Goal: Use online tool/utility: Use online tool/utility

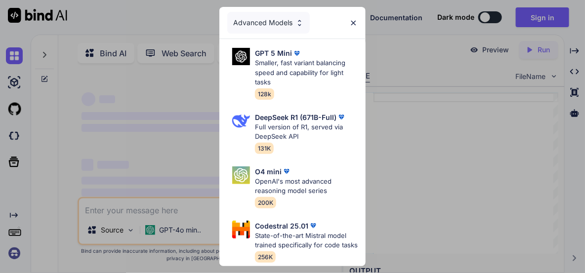
click at [353, 19] on img at bounding box center [354, 23] width 8 height 8
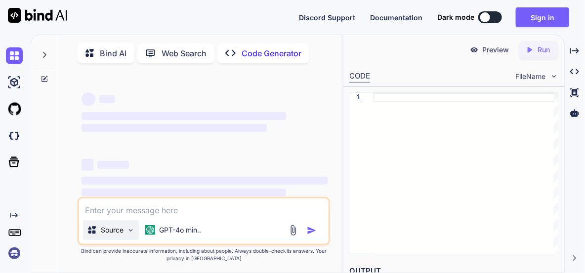
click at [130, 233] on img at bounding box center [131, 230] width 8 height 8
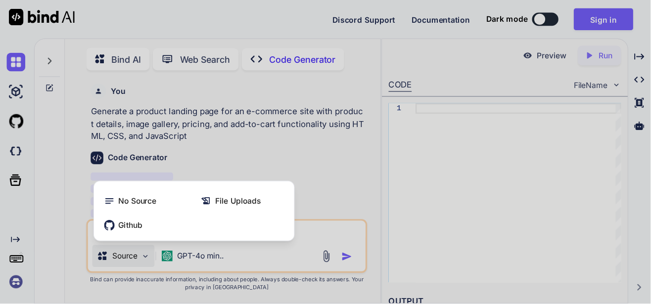
scroll to position [3, 0]
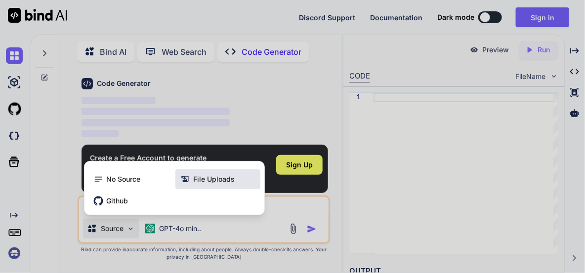
click at [197, 182] on span "File Uploads" at bounding box center [214, 180] width 42 height 10
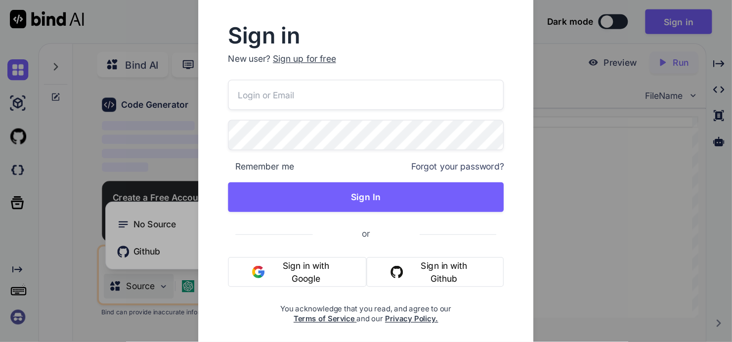
scroll to position [20, 0]
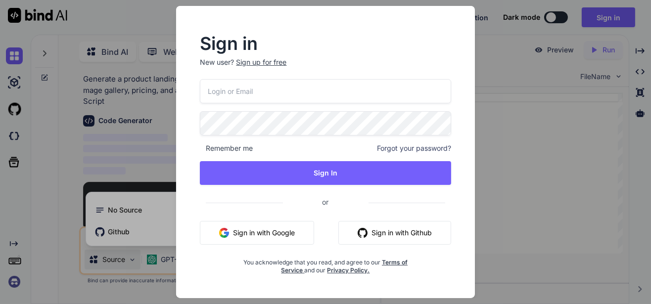
type textarea "x"
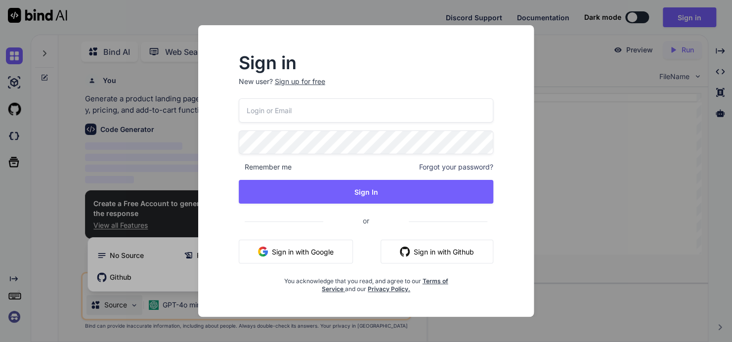
drag, startPoint x: 438, startPoint y: 14, endPoint x: 397, endPoint y: 35, distance: 45.6
click at [397, 35] on div "Sign in New user? Sign up for free Remember me Forgot your password? Sign In or…" at bounding box center [366, 171] width 336 height 292
click at [585, 152] on div "Sign in New user? Sign up for free Remember me Forgot your password? Sign In or…" at bounding box center [366, 171] width 732 height 342
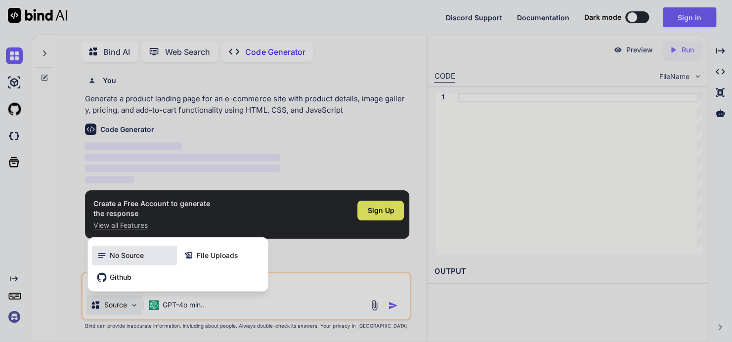
click at [138, 259] on span "No Source" at bounding box center [127, 256] width 34 height 10
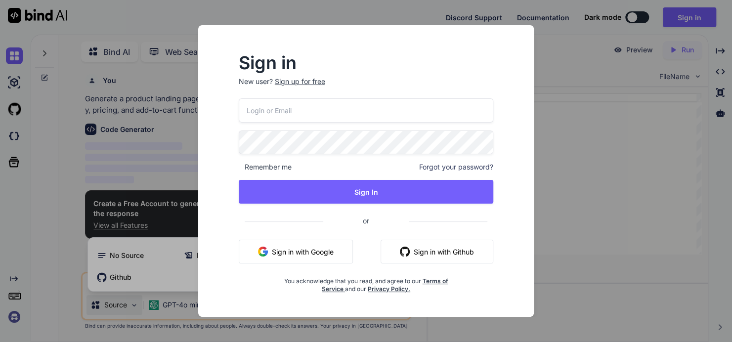
click at [585, 266] on div "Sign in New user? Sign up for free Remember me Forgot your password? Sign In or…" at bounding box center [366, 171] width 732 height 342
